Goal: Task Accomplishment & Management: Manage account settings

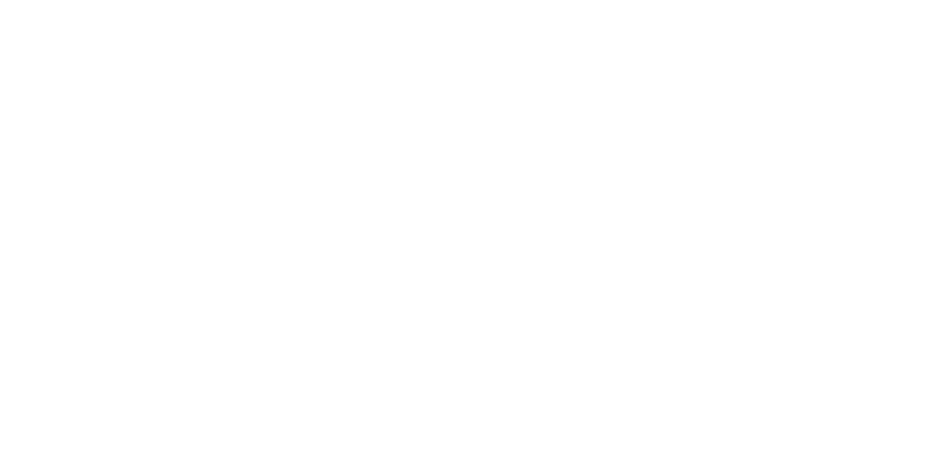
click at [432, 286] on body at bounding box center [469, 225] width 938 height 450
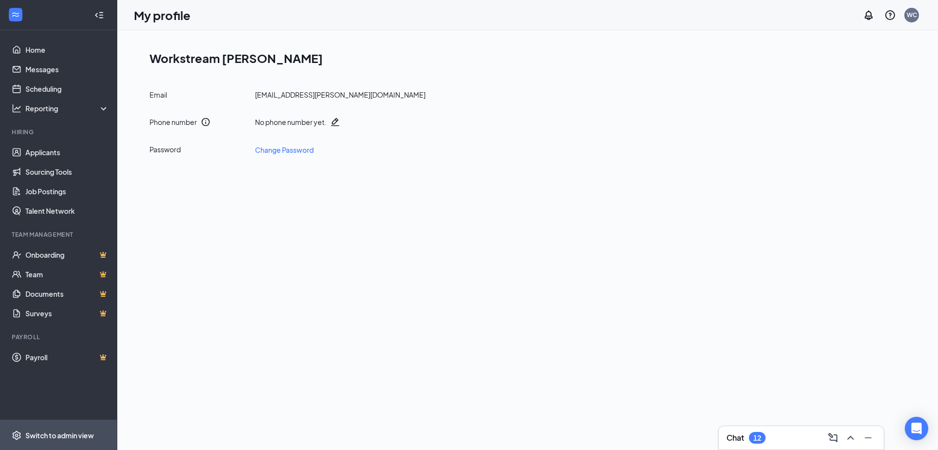
click at [45, 442] on span "Switch to admin view" at bounding box center [67, 435] width 84 height 30
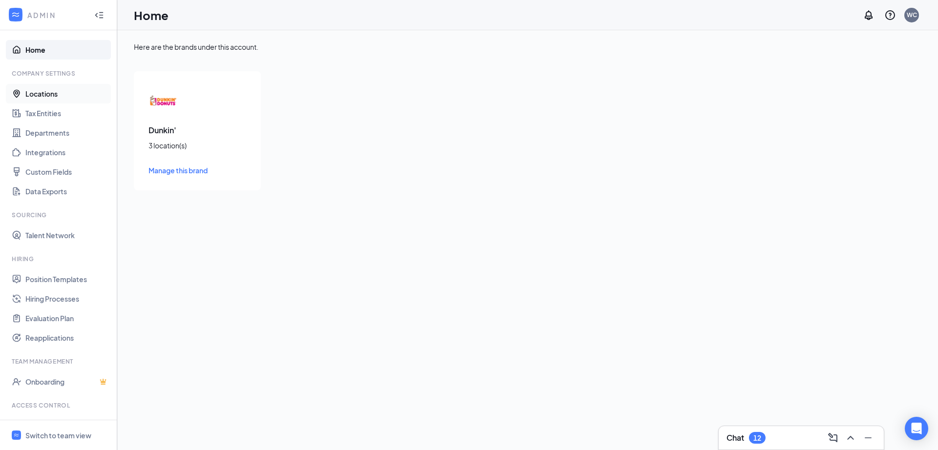
click at [51, 95] on link "Locations" at bounding box center [67, 94] width 84 height 20
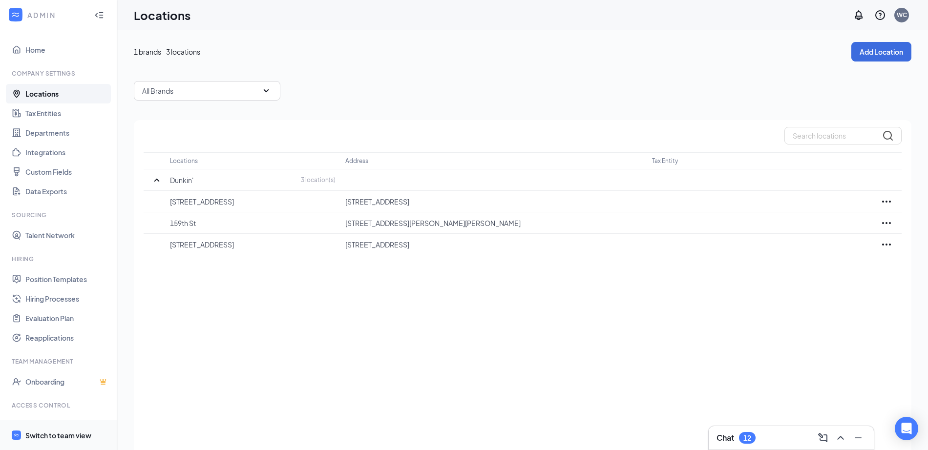
click at [57, 436] on div "Switch to team view" at bounding box center [58, 436] width 66 height 10
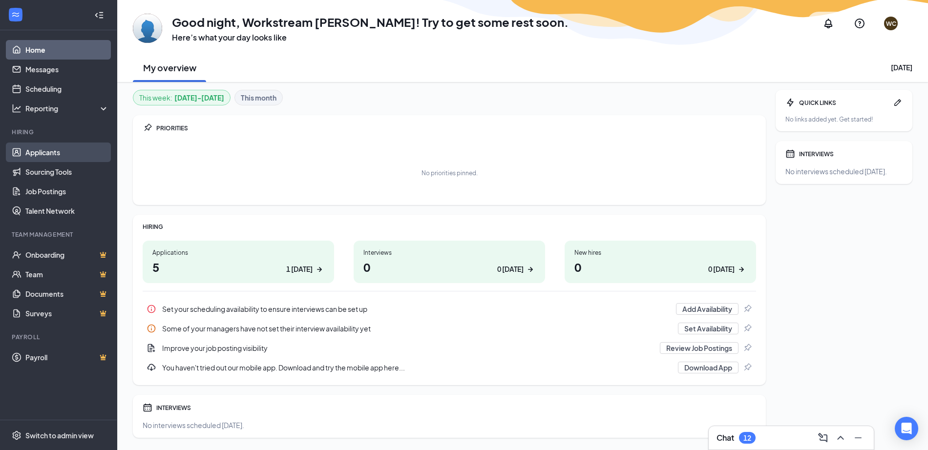
click at [57, 151] on link "Applicants" at bounding box center [67, 153] width 84 height 20
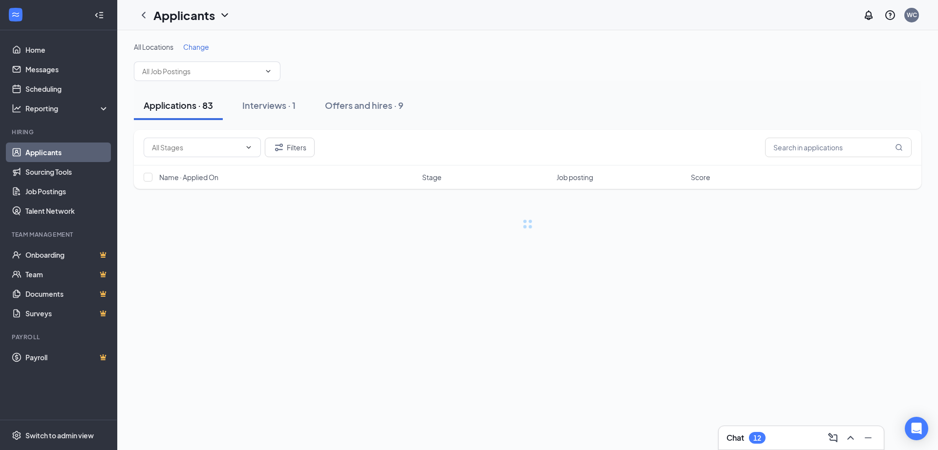
click at [204, 47] on span "Change" at bounding box center [196, 46] width 26 height 9
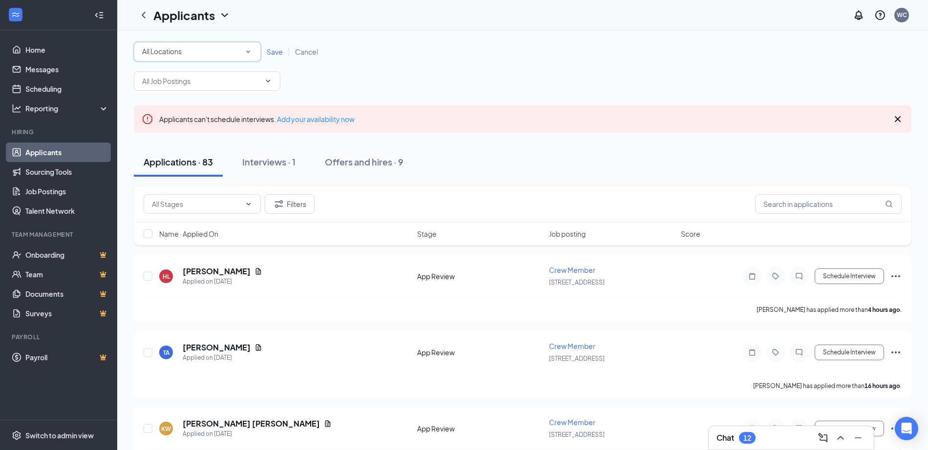
click at [232, 55] on div "All Locations" at bounding box center [197, 52] width 110 height 12
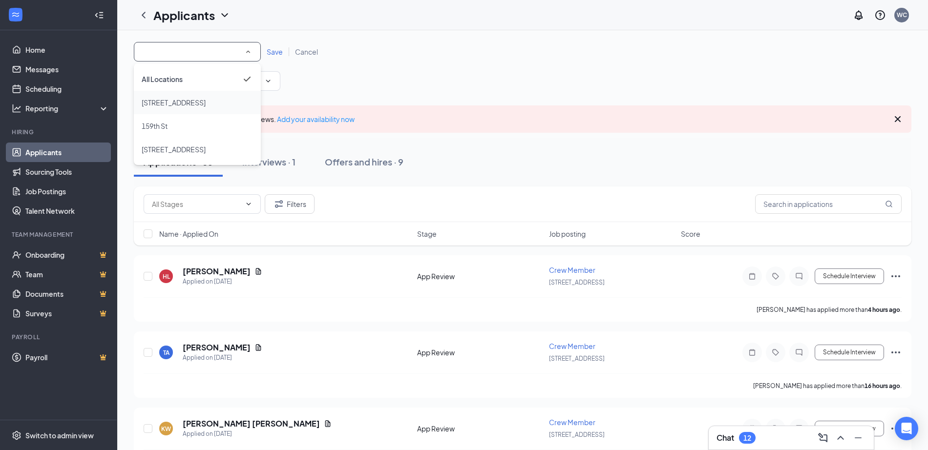
click at [202, 101] on div "[STREET_ADDRESS]" at bounding box center [197, 103] width 111 height 12
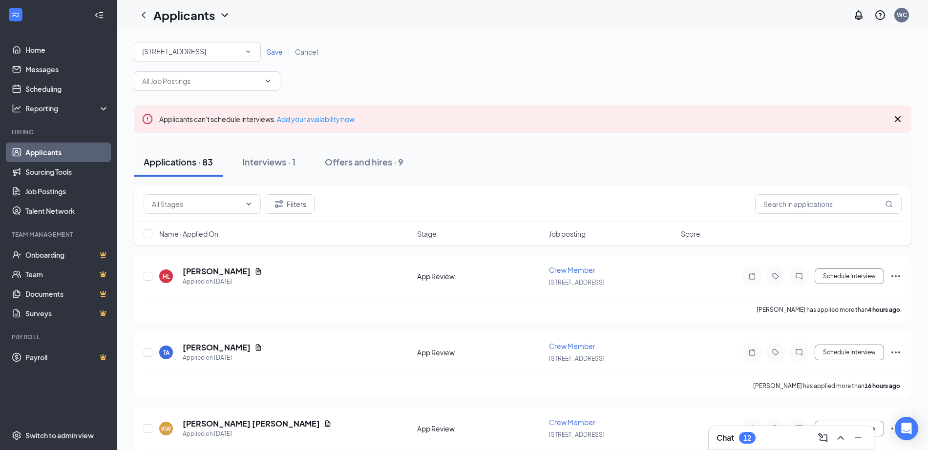
click at [276, 52] on span "Save" at bounding box center [275, 51] width 16 height 9
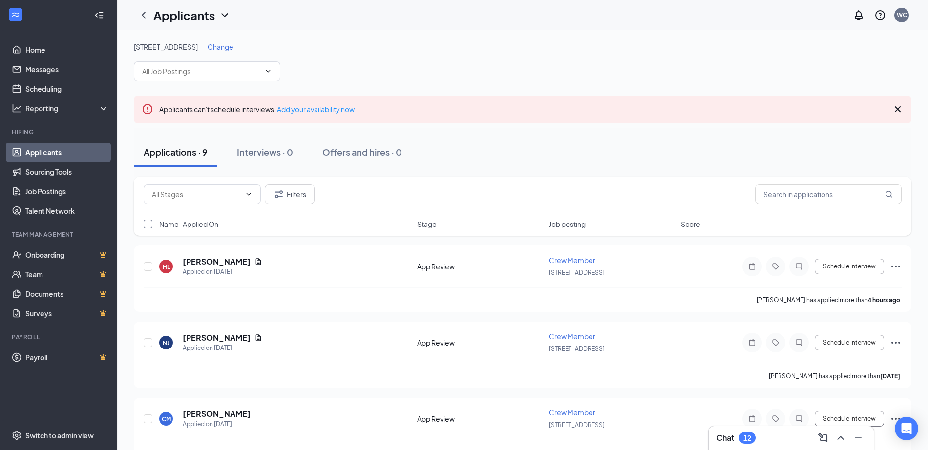
click at [149, 221] on input "checkbox" at bounding box center [148, 224] width 9 height 9
checkbox input "false"
checkbox input "true"
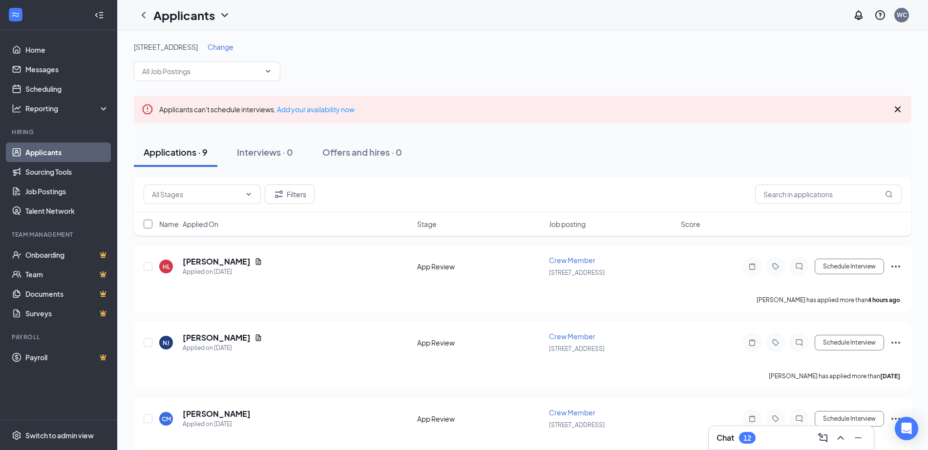
checkbox input "true"
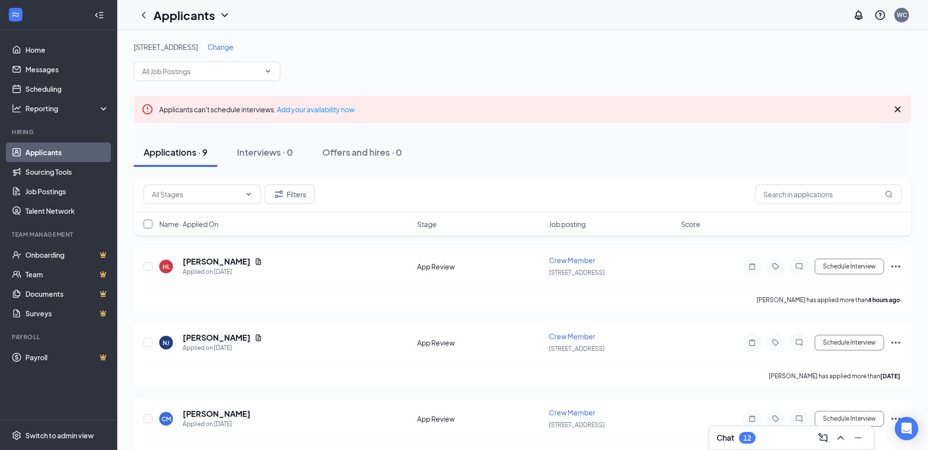
checkbox input "true"
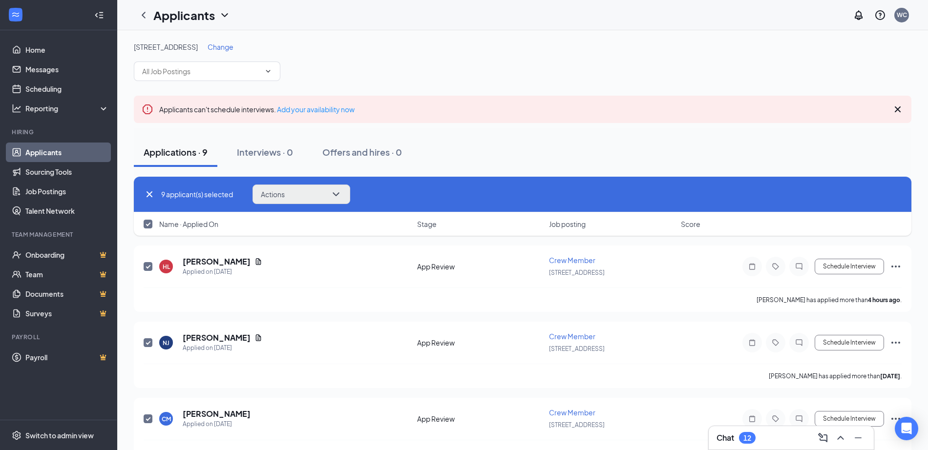
click at [326, 192] on button "Actions" at bounding box center [301, 195] width 98 height 20
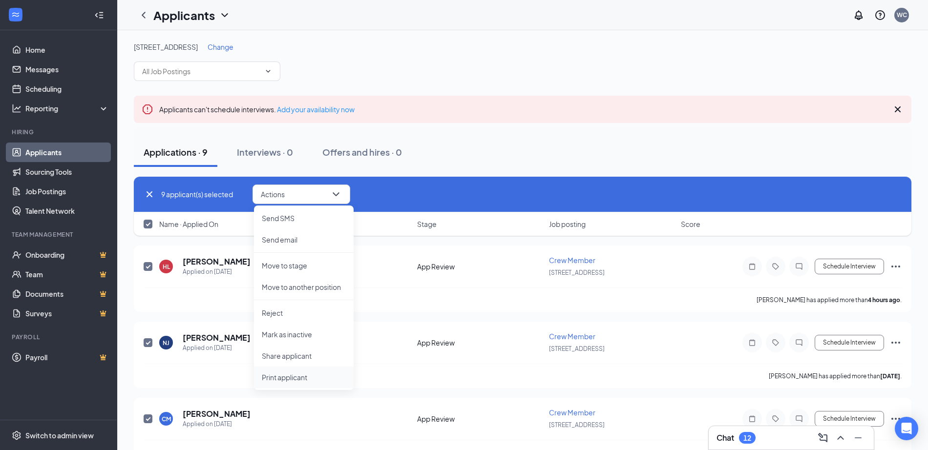
click at [301, 381] on p "Print applicant" at bounding box center [304, 378] width 84 height 10
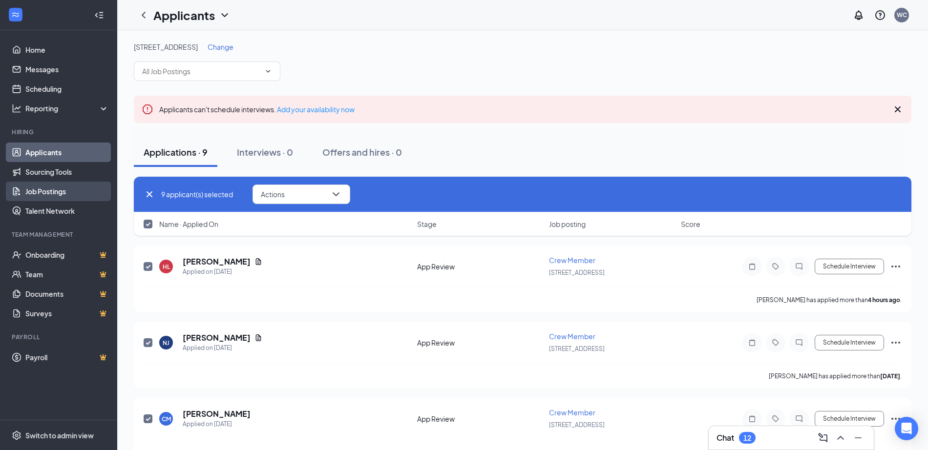
click at [48, 192] on link "Job Postings" at bounding box center [67, 192] width 84 height 20
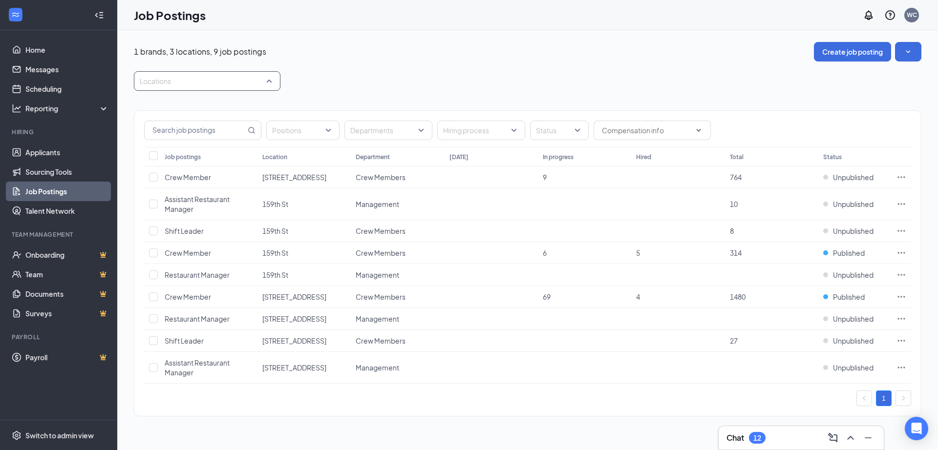
click at [253, 87] on div at bounding box center [202, 81] width 132 height 16
click at [147, 129] on div at bounding box center [146, 130] width 9 height 9
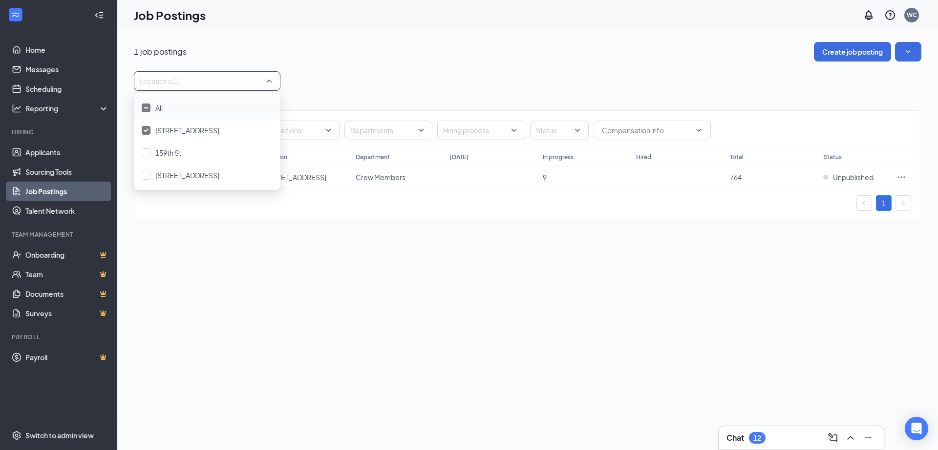
click at [392, 79] on div "Locations (1)" at bounding box center [527, 81] width 787 height 20
click at [899, 178] on icon "Ellipses" at bounding box center [901, 176] width 7 height 1
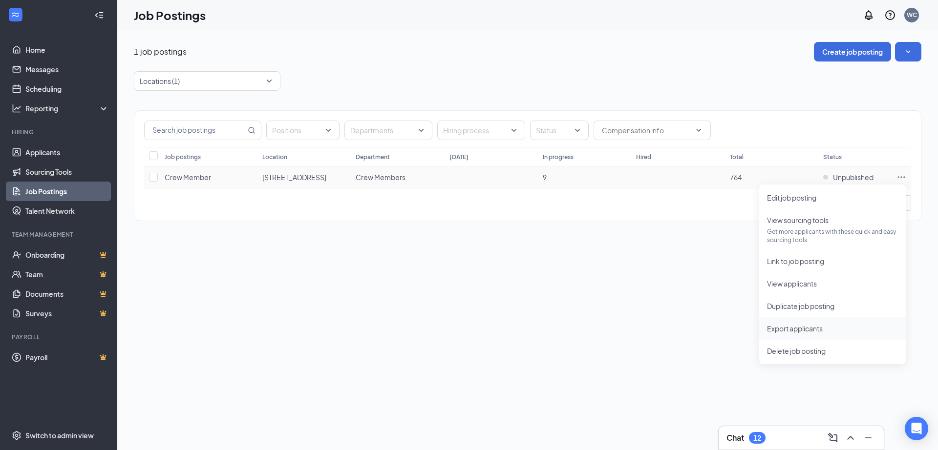
click at [794, 327] on span "Export applicants" at bounding box center [795, 328] width 56 height 9
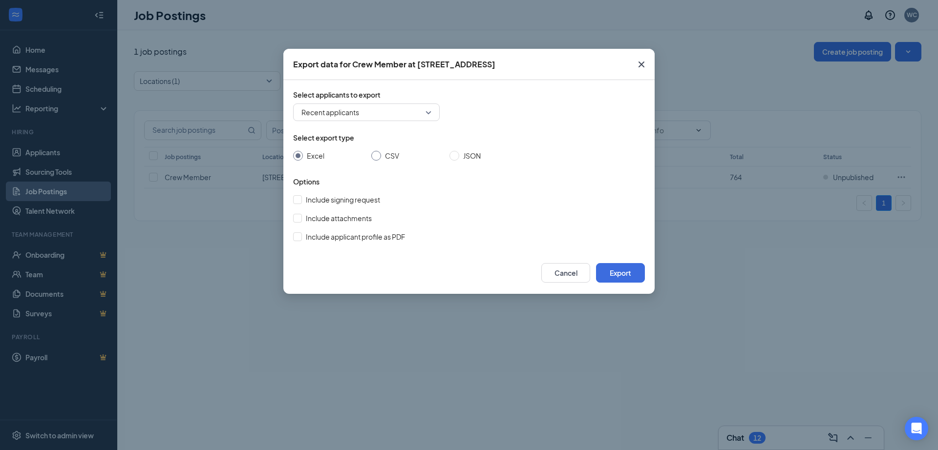
click at [385, 156] on span "CSV" at bounding box center [392, 155] width 22 height 11
click at [381, 156] on input "CSV" at bounding box center [376, 156] width 10 height 10
radio input "true"
radio input "false"
click at [299, 198] on input "Include signing request" at bounding box center [297, 199] width 9 height 9
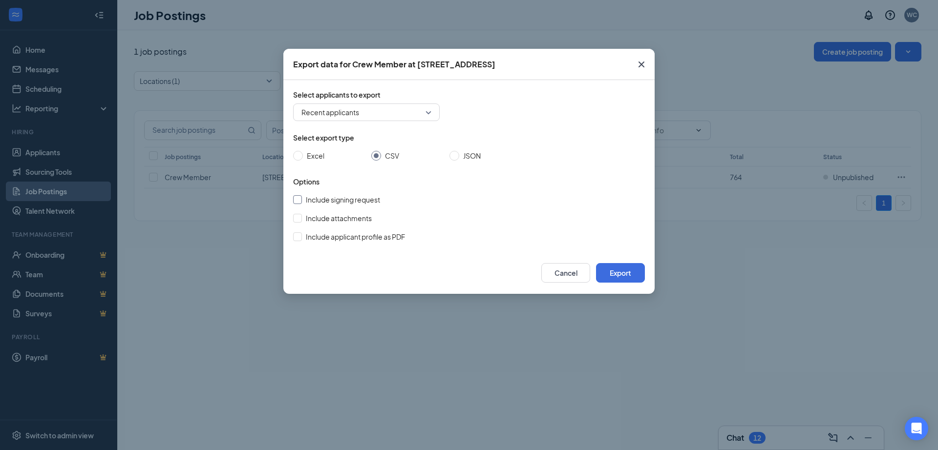
checkbox input "true"
click at [299, 214] on input "Include attachments" at bounding box center [297, 218] width 9 height 9
checkbox input "true"
click at [301, 234] on input "Include applicant profile as PDF" at bounding box center [297, 236] width 9 height 9
checkbox input "true"
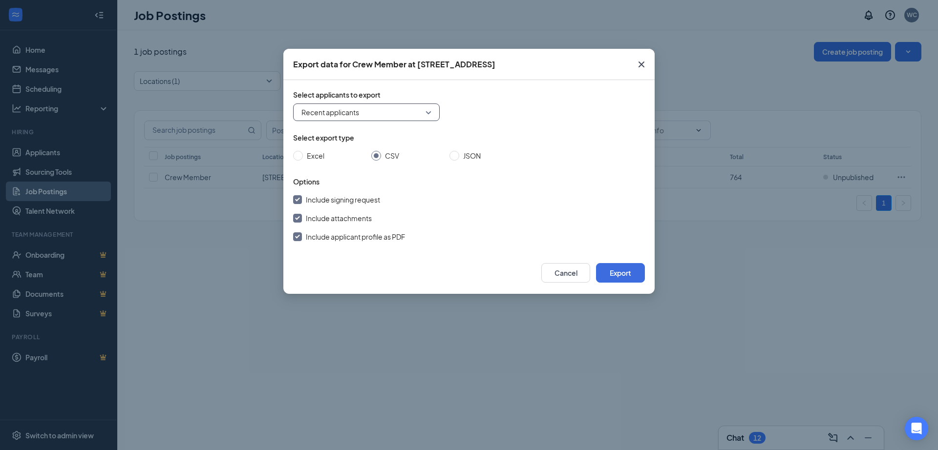
click at [385, 110] on span "Recent applicants" at bounding box center [366, 112] width 130 height 15
click at [520, 94] on span "Select applicants to export" at bounding box center [469, 95] width 352 height 10
click at [612, 271] on button "Export" at bounding box center [620, 273] width 49 height 20
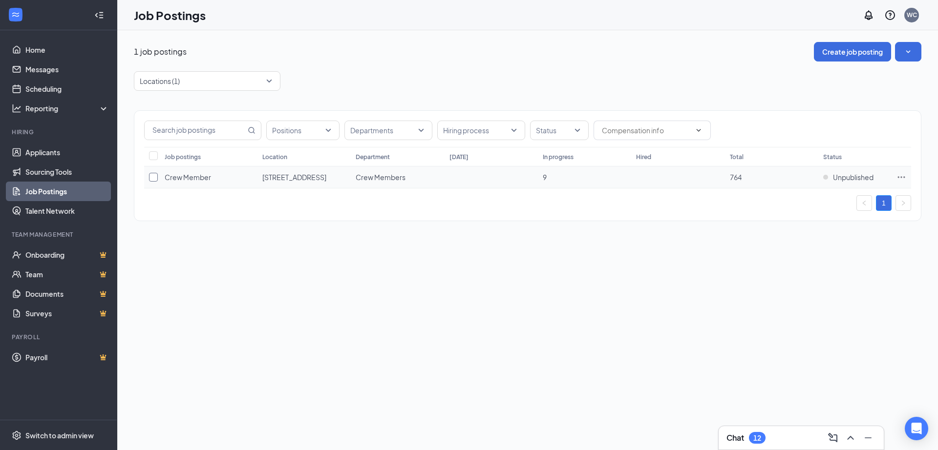
click at [154, 174] on input "checkbox" at bounding box center [153, 177] width 9 height 9
checkbox input "true"
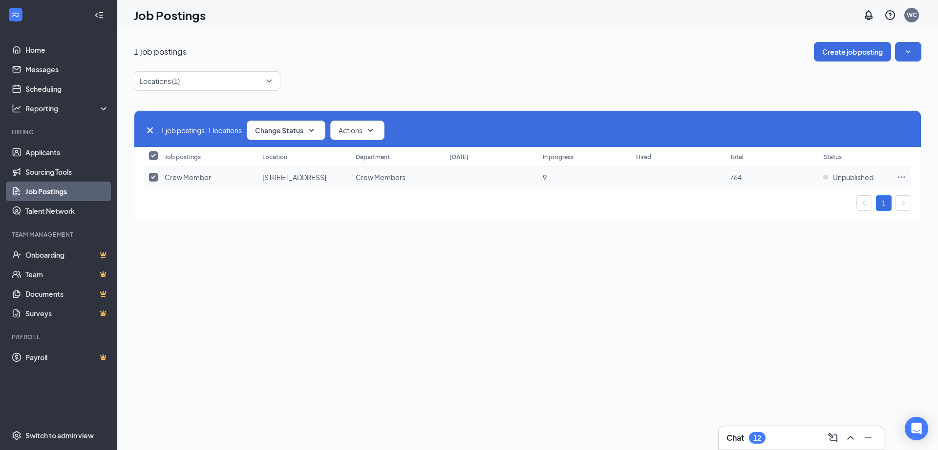
click at [902, 177] on icon "Ellipses" at bounding box center [901, 177] width 10 height 10
click at [797, 327] on span "Export applicants" at bounding box center [795, 328] width 56 height 9
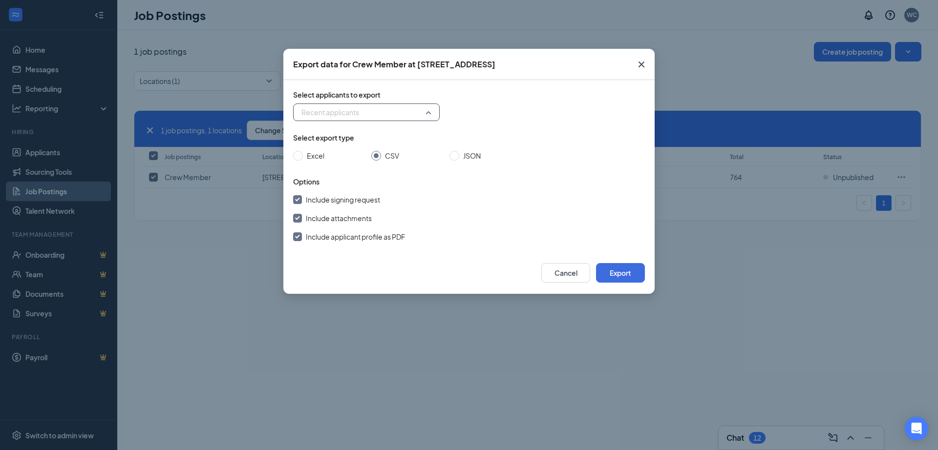
click at [360, 115] on span "Recent applicants" at bounding box center [366, 112] width 130 height 15
click at [341, 174] on span "Filter for applicants" at bounding box center [331, 172] width 61 height 11
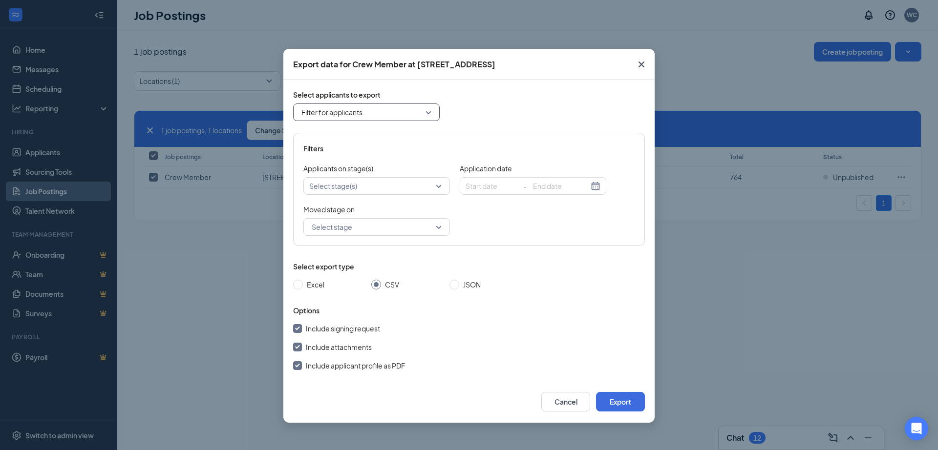
click at [396, 185] on div at bounding box center [372, 186] width 132 height 12
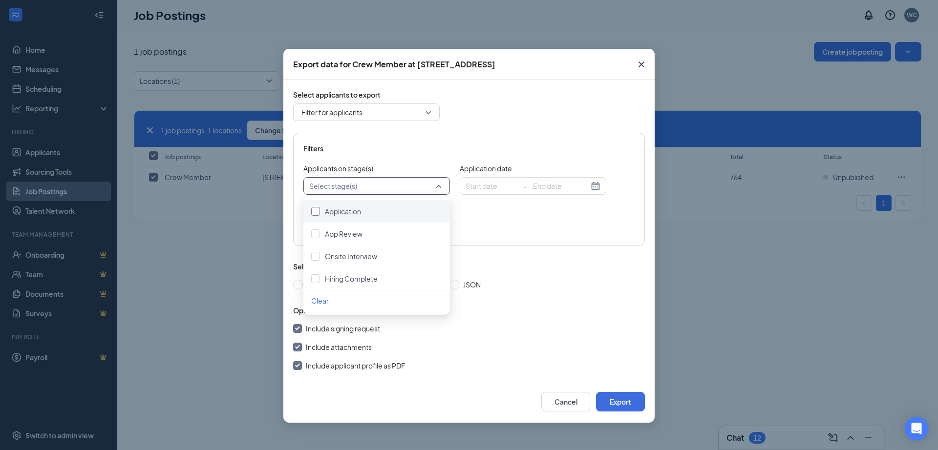
click at [314, 211] on div at bounding box center [315, 211] width 9 height 9
click at [315, 232] on div at bounding box center [315, 234] width 9 height 9
click at [315, 248] on div "Onsite Interview" at bounding box center [376, 256] width 147 height 22
click at [318, 279] on div at bounding box center [315, 278] width 9 height 9
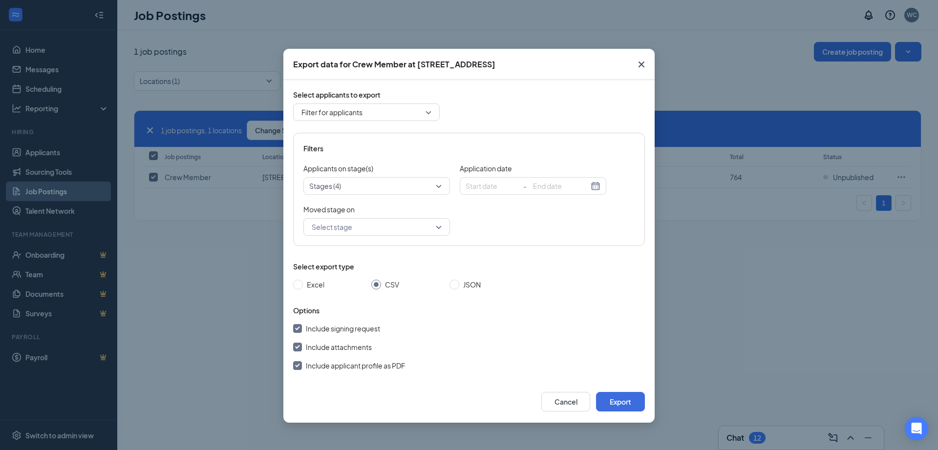
click at [544, 131] on div "Select applicants to export Filter for applicants all filter Recent applicants …" at bounding box center [469, 230] width 352 height 281
click at [374, 220] on input "search" at bounding box center [373, 227] width 128 height 17
click at [640, 65] on icon "Cross" at bounding box center [641, 65] width 6 height 6
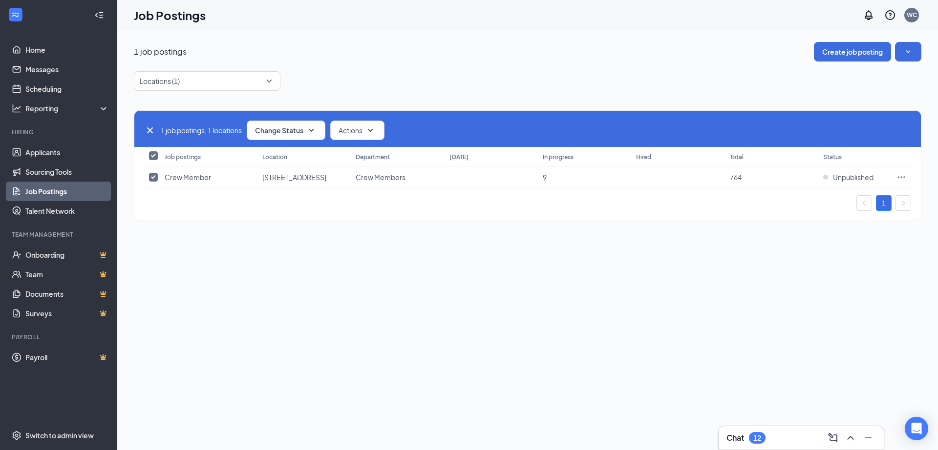
click at [288, 288] on div "1 job postings Create job posting Locations (1) 1 job postings, 1 locations Cha…" at bounding box center [527, 240] width 820 height 420
click at [54, 190] on link "Job Postings" at bounding box center [67, 192] width 84 height 20
checkbox input "false"
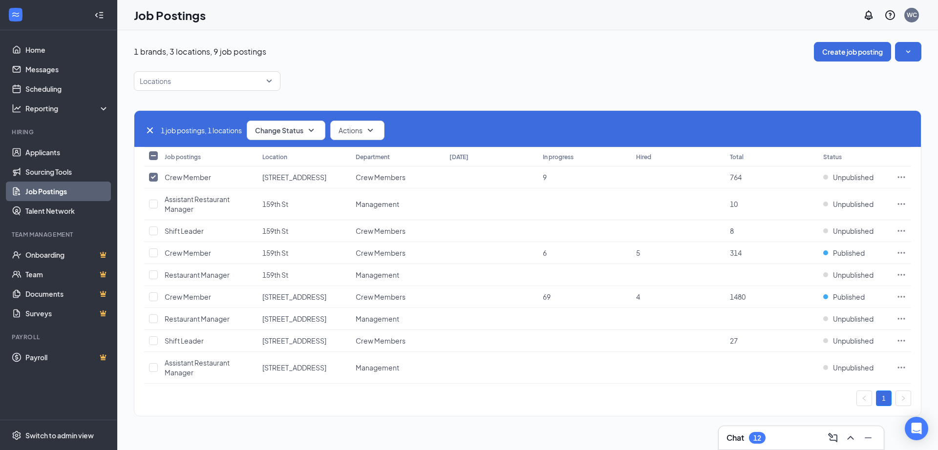
click at [148, 137] on div "1 job postings, 1 locations Change Status Actions" at bounding box center [527, 131] width 767 height 20
click at [149, 128] on icon "Cross" at bounding box center [150, 131] width 12 height 12
checkbox input "false"
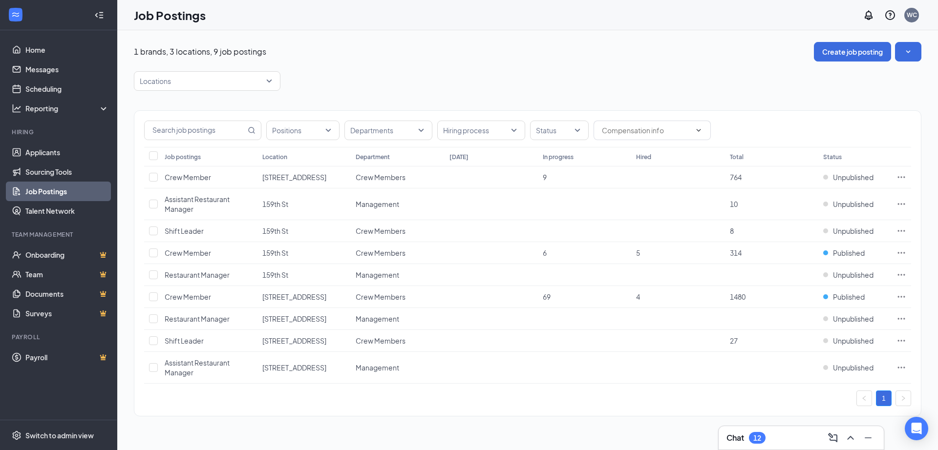
click at [215, 404] on div "1" at bounding box center [527, 399] width 767 height 16
click at [900, 176] on icon "Ellipses" at bounding box center [901, 177] width 10 height 10
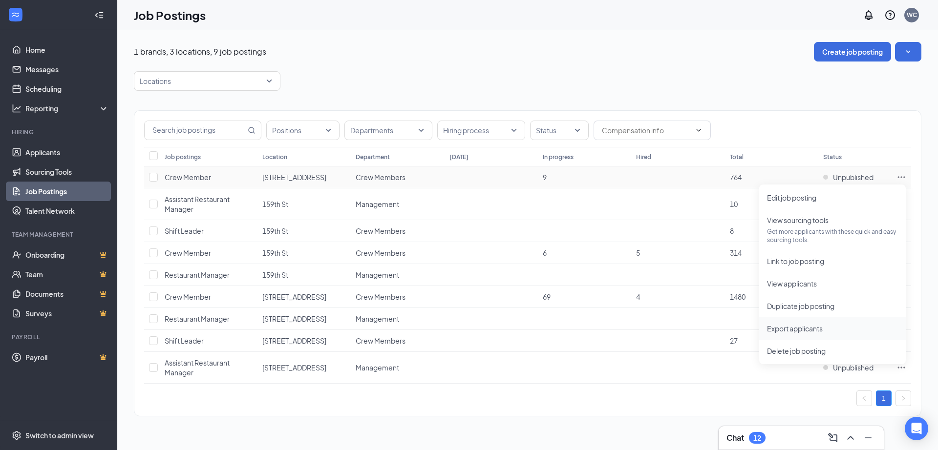
click at [794, 325] on span "Export applicants" at bounding box center [795, 328] width 56 height 9
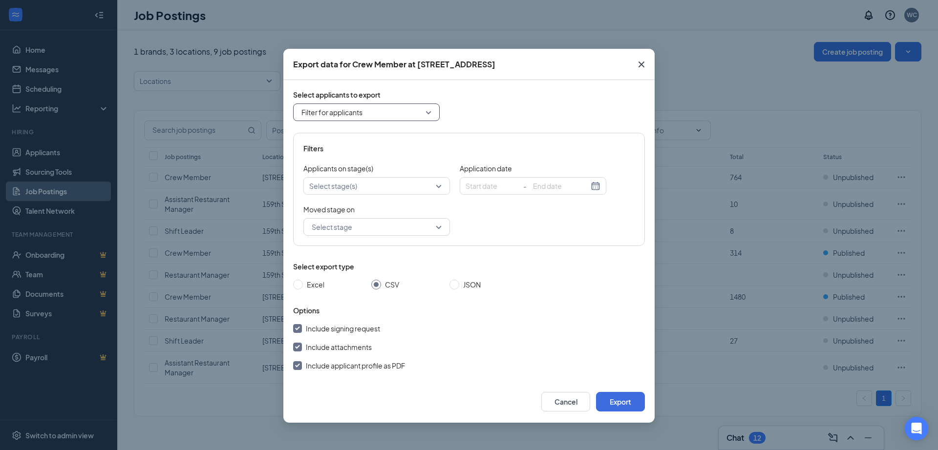
click at [432, 113] on div "Filter for applicants" at bounding box center [366, 113] width 147 height 18
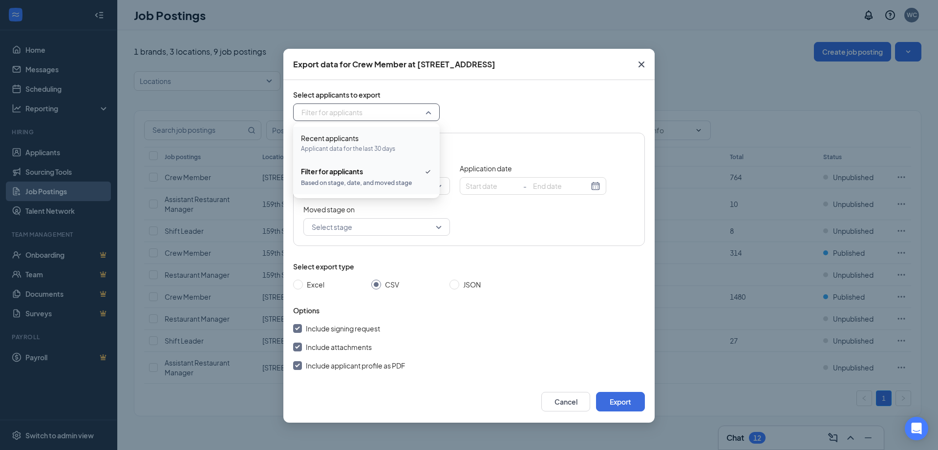
click at [365, 144] on span "Applicant data for the last 30 days" at bounding box center [366, 149] width 131 height 11
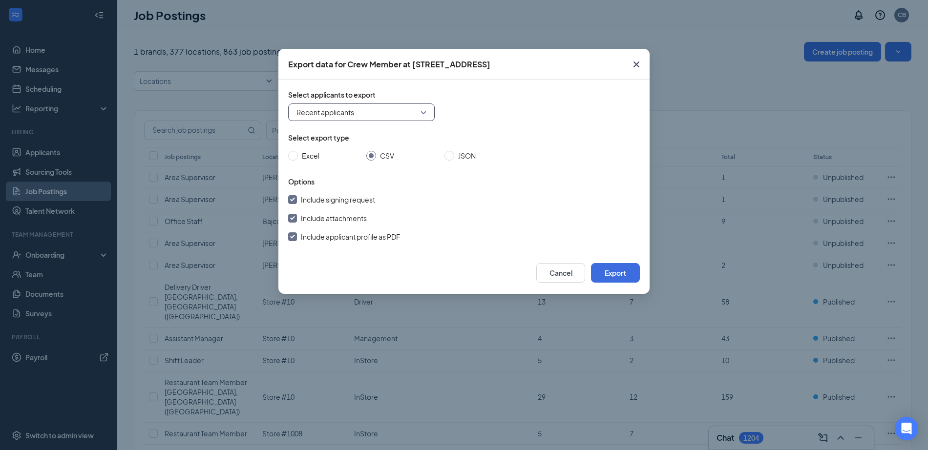
click at [639, 65] on icon "Cross" at bounding box center [636, 65] width 12 height 12
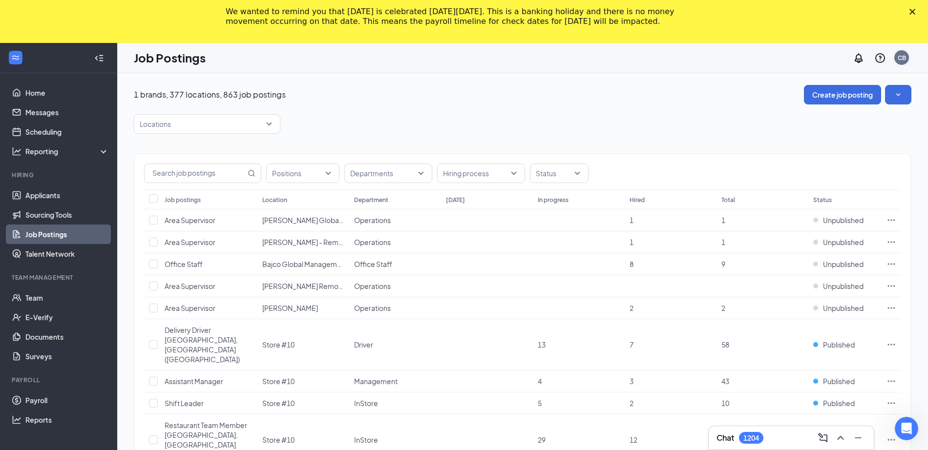
click at [903, 61] on div "CB" at bounding box center [902, 58] width 8 height 8
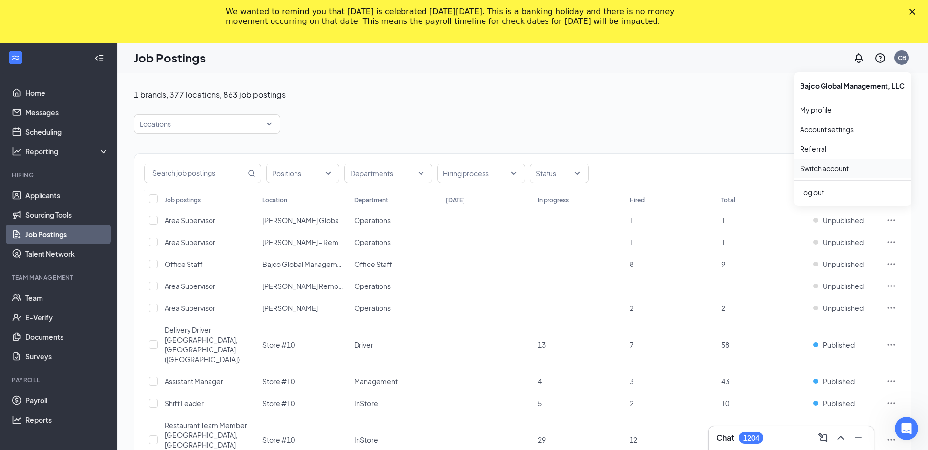
click at [837, 168] on link "Switch account" at bounding box center [824, 168] width 49 height 9
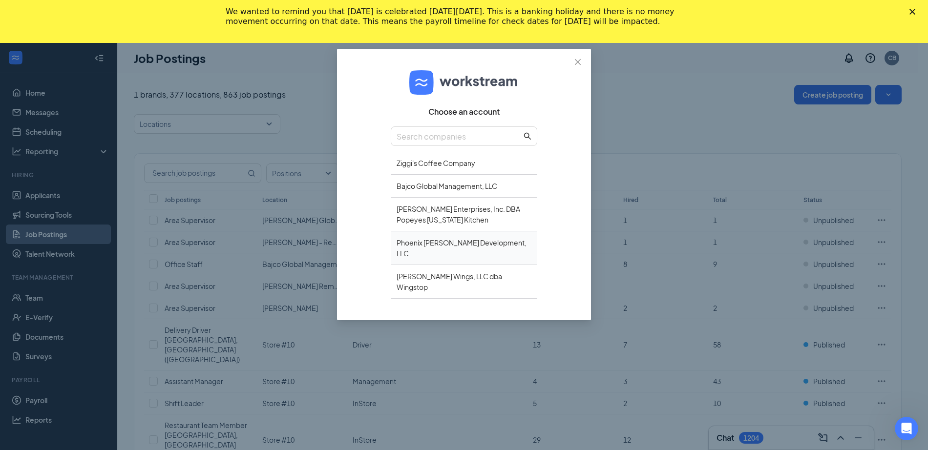
click at [439, 243] on div "Phoenix [PERSON_NAME] Development, LLC" at bounding box center [464, 248] width 147 height 34
